Goal: Transaction & Acquisition: Purchase product/service

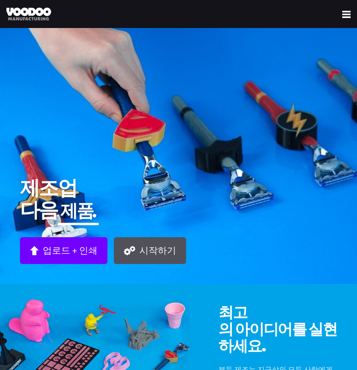
click at [342, 17] on div "3d Printing Direct Print Volume Print Materials Technology 3d Printing Material…" at bounding box center [178, 14] width 357 height 13
click at [353, 16] on div "3d Printing Direct Print Volume Print Materials Technology 3d Printing Material…" at bounding box center [178, 14] width 357 height 13
click at [345, 16] on img at bounding box center [346, 14] width 8 height 7
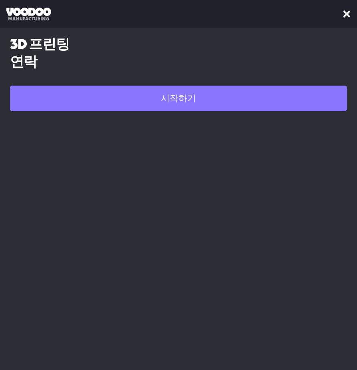
click at [194, 99] on font "시작하기" at bounding box center [178, 98] width 35 height 10
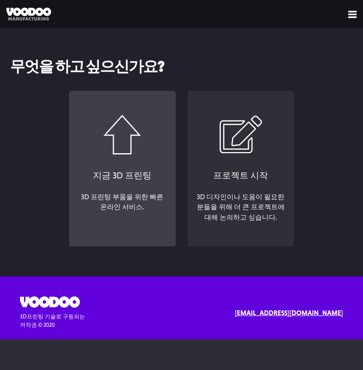
click at [136, 164] on link "지금 3D 프린팅 3D 프린팅 부품을 위한 빠른 온라인 서비스. ‍" at bounding box center [122, 169] width 106 height 156
